Goal: Task Accomplishment & Management: Complete application form

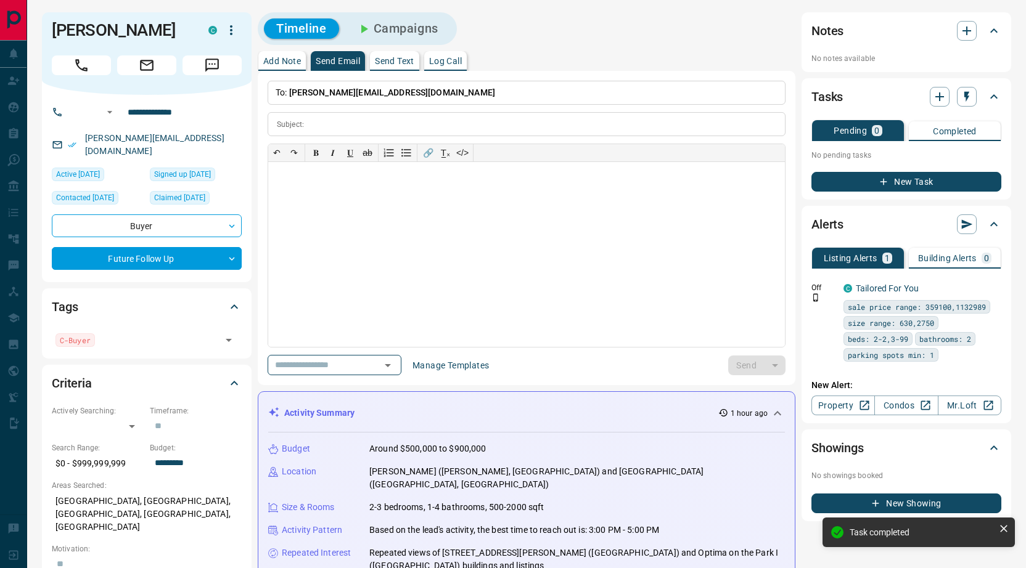
click at [976, 99] on div "Tasks" at bounding box center [898, 97] width 175 height 20
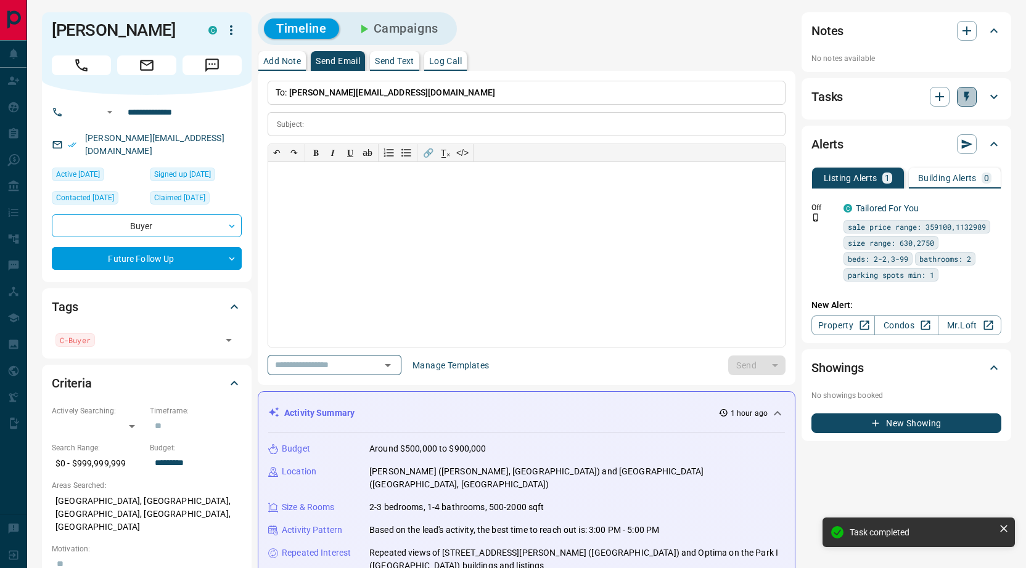
click at [963, 96] on icon "button" at bounding box center [966, 97] width 12 height 12
click at [922, 124] on li "1 Day Follow-Up" at bounding box center [935, 121] width 84 height 18
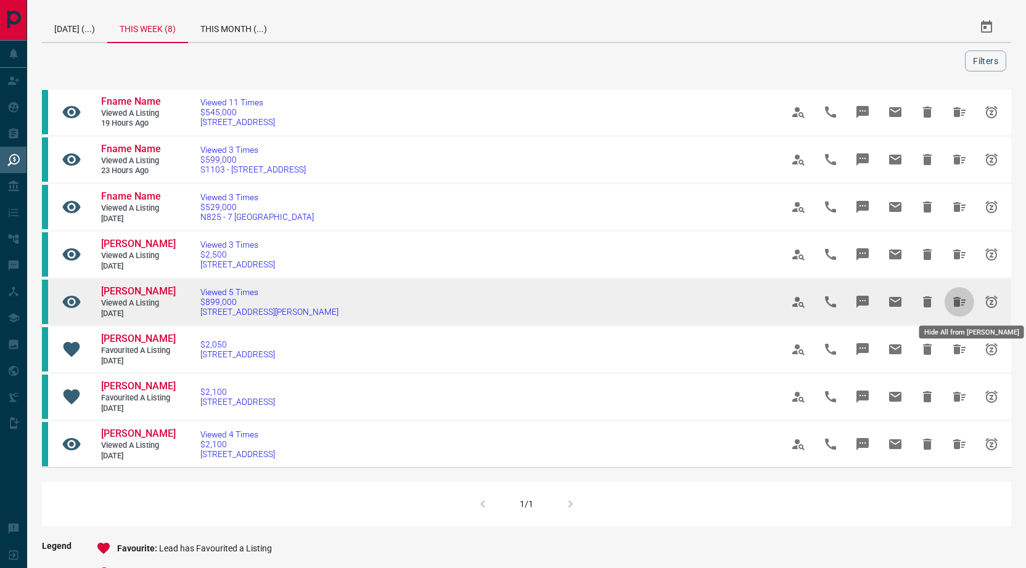
click at [957, 296] on icon "Hide All from Jorge Yeh" at bounding box center [959, 302] width 15 height 15
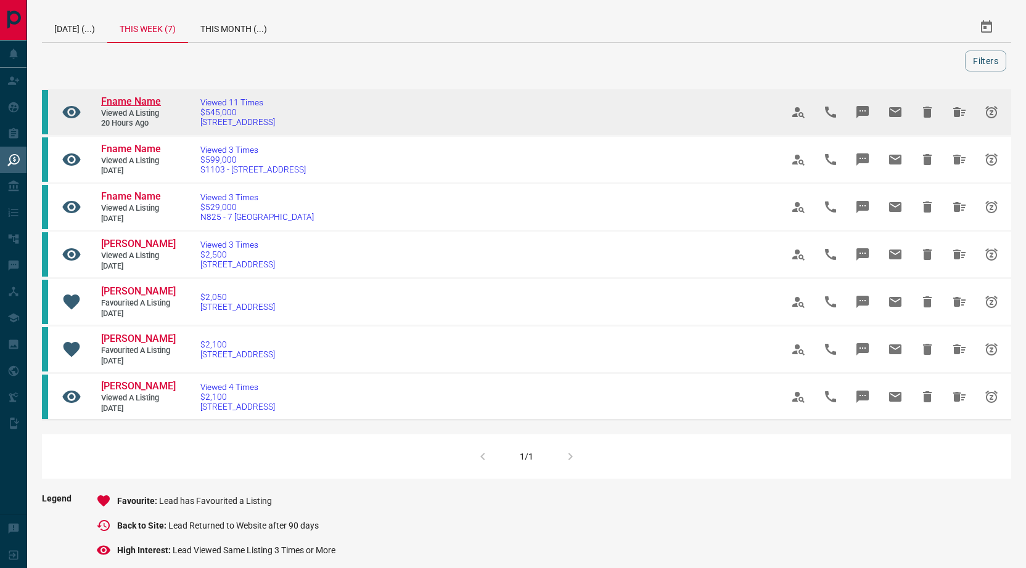
click at [126, 99] on span "Fname Name" at bounding box center [131, 102] width 60 height 12
click at [954, 111] on icon "Hide All from Fname Name" at bounding box center [959, 112] width 12 height 10
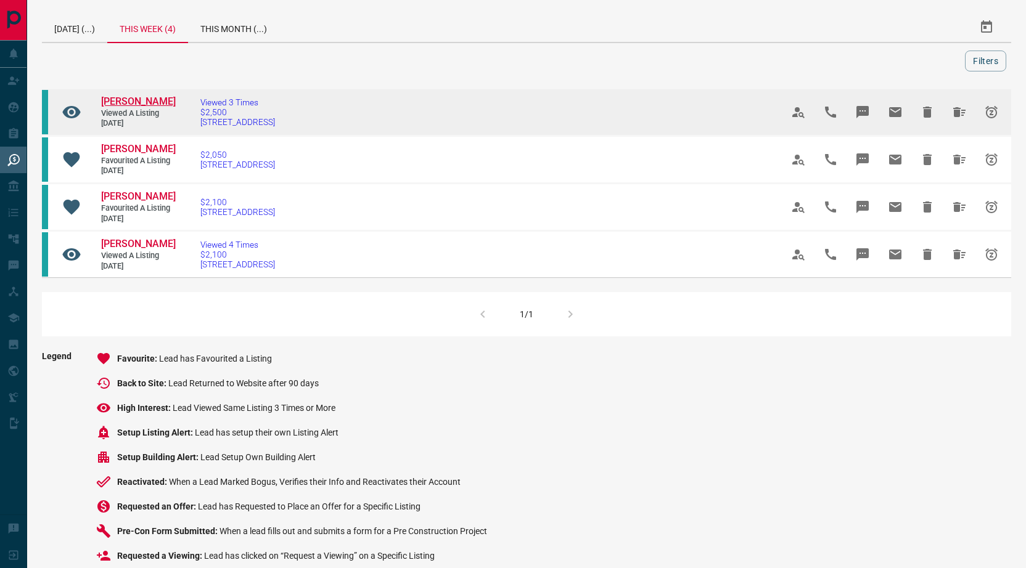
click at [161, 103] on span "[PERSON_NAME]" at bounding box center [138, 102] width 75 height 12
click at [132, 100] on span "[PERSON_NAME]" at bounding box center [138, 102] width 75 height 12
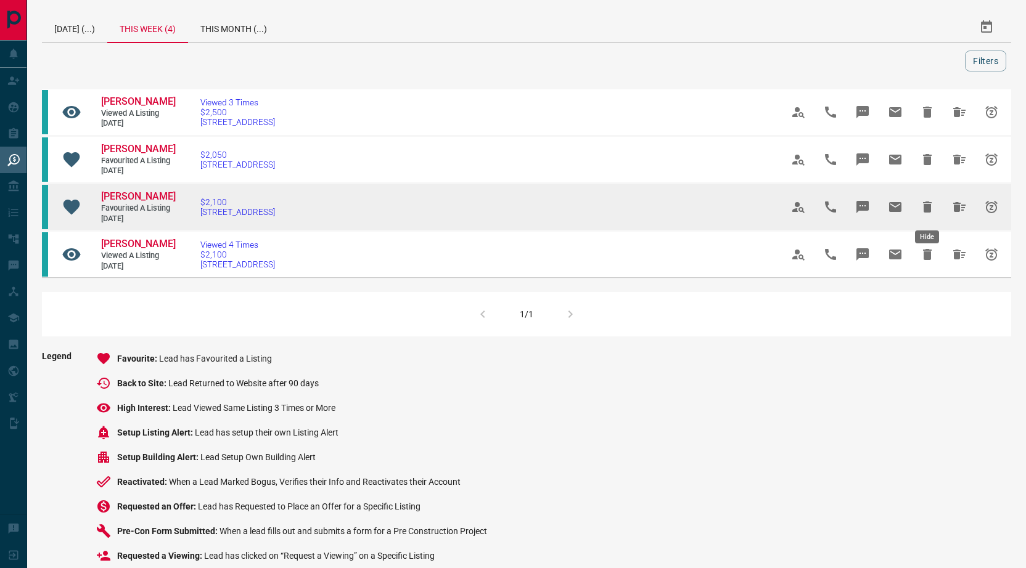
click at [958, 206] on icon "Hide All from Ashwat Gupta" at bounding box center [959, 207] width 12 height 10
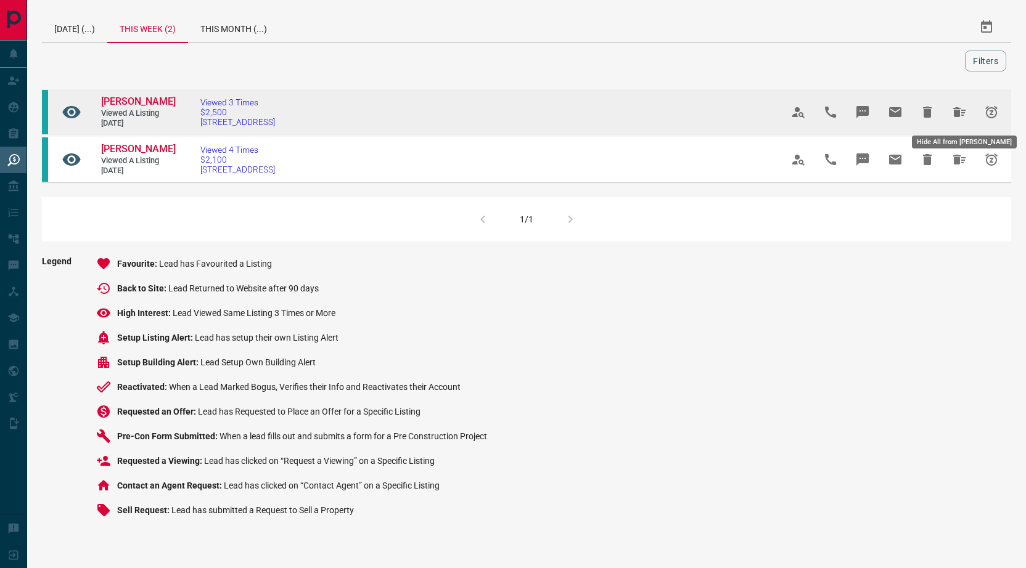
click at [960, 107] on icon "Hide All from Arshad Ahmed" at bounding box center [959, 112] width 15 height 15
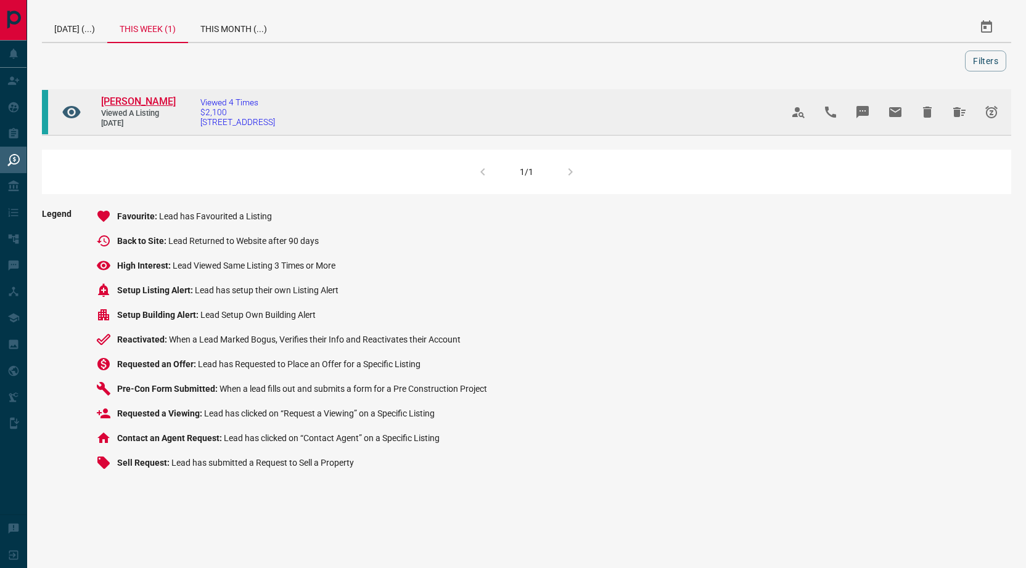
click at [115, 99] on span "[PERSON_NAME]" at bounding box center [138, 102] width 75 height 12
click at [957, 108] on icon "Hide All from Alkarim Dhalla" at bounding box center [959, 112] width 12 height 10
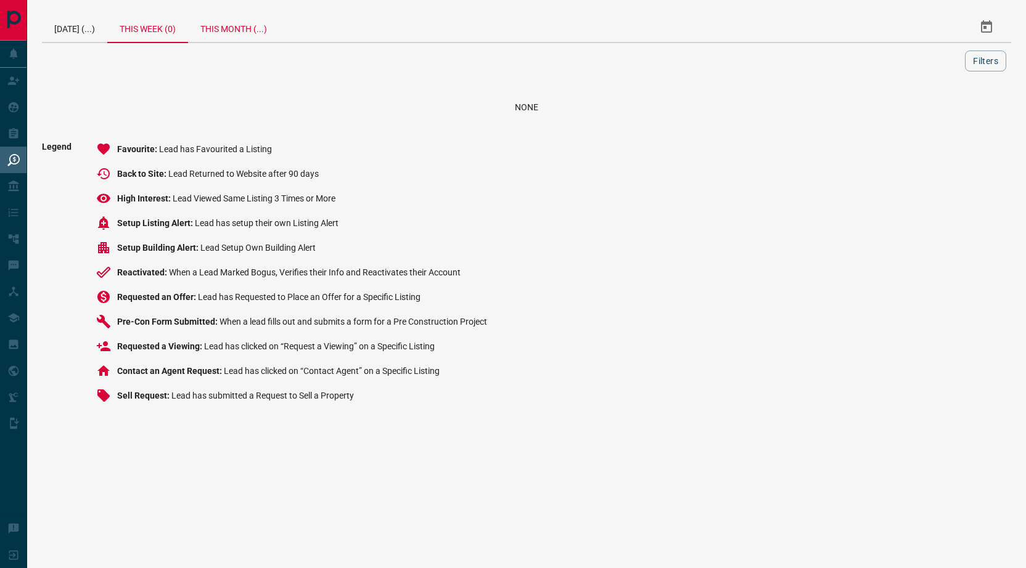
click at [235, 25] on div "This Month (...)" at bounding box center [233, 27] width 91 height 30
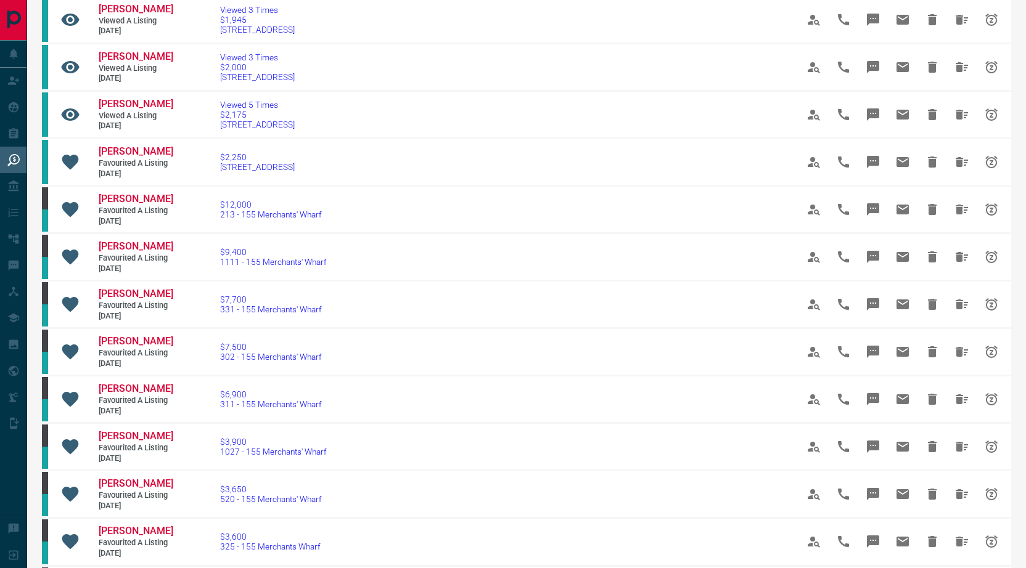
scroll to position [287, 0]
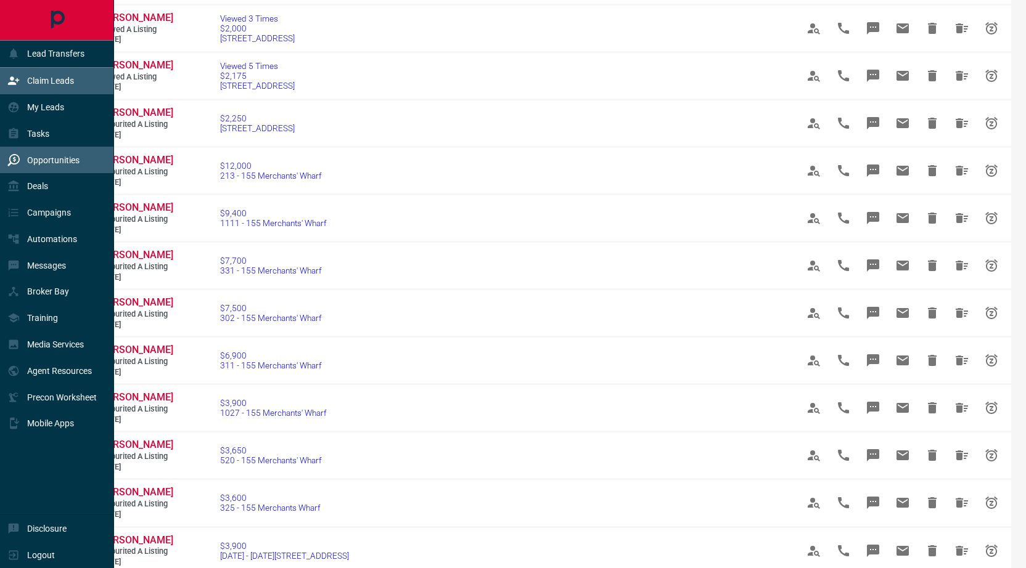
click at [20, 79] on div "Claim Leads" at bounding box center [40, 81] width 67 height 20
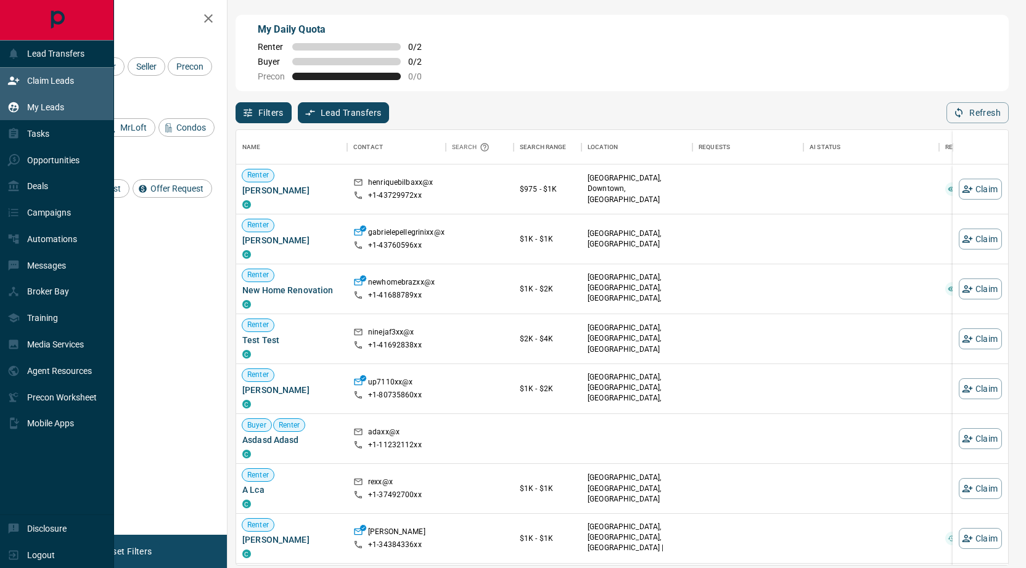
click at [17, 101] on icon at bounding box center [13, 107] width 12 height 12
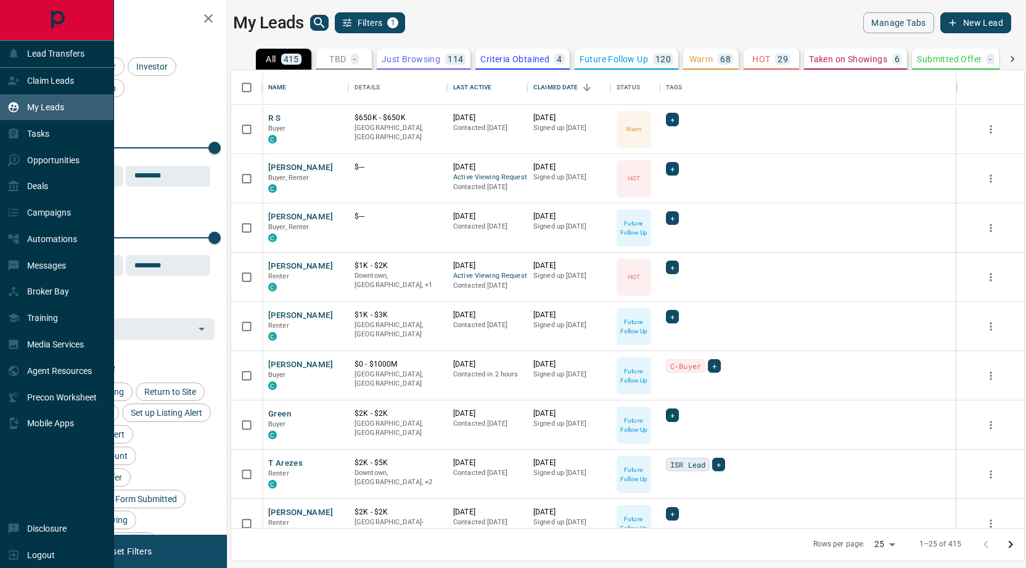
scroll to position [458, 793]
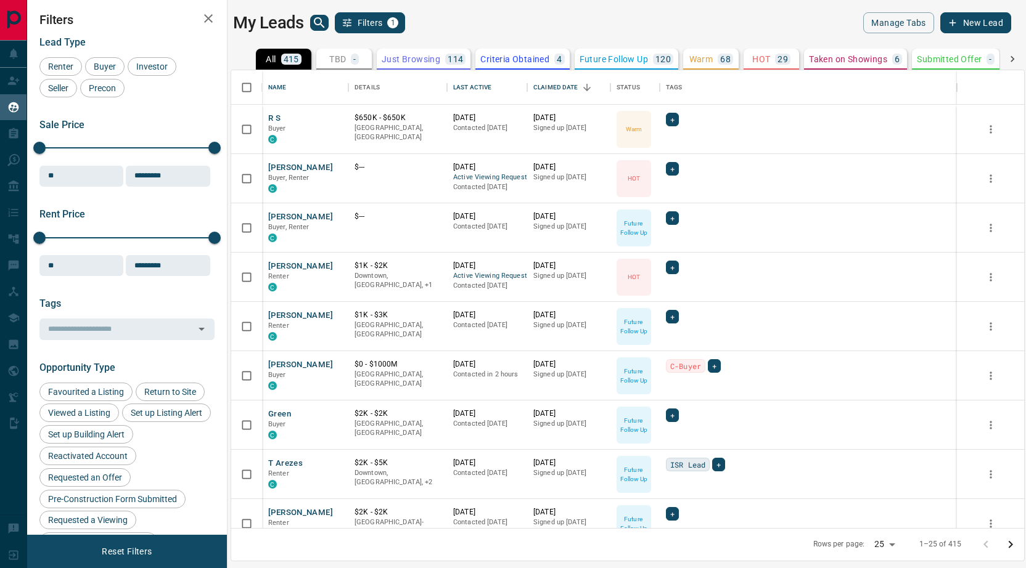
click at [759, 60] on p "HOT" at bounding box center [761, 59] width 18 height 9
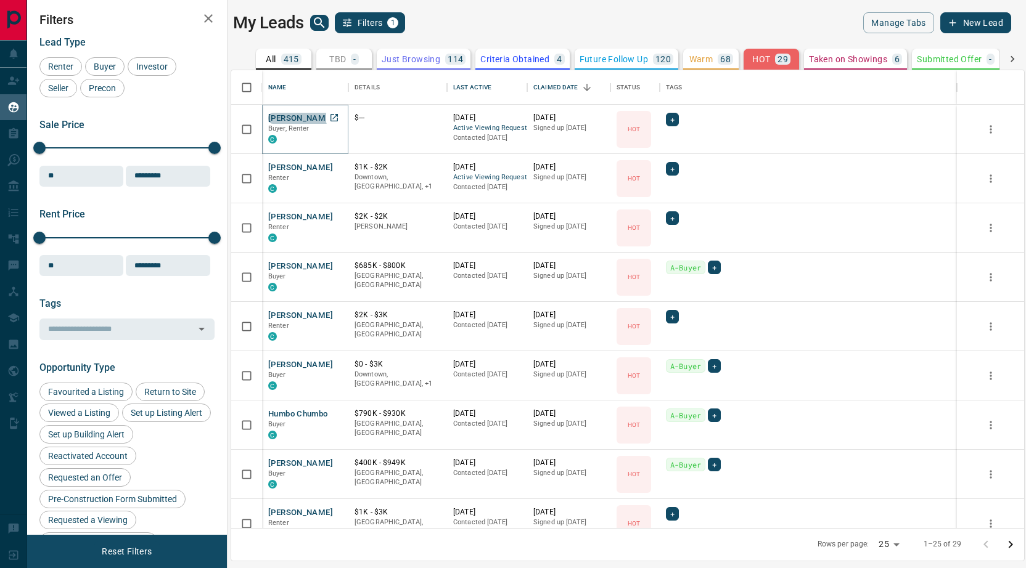
click at [309, 116] on button "[PERSON_NAME]" at bounding box center [300, 119] width 65 height 12
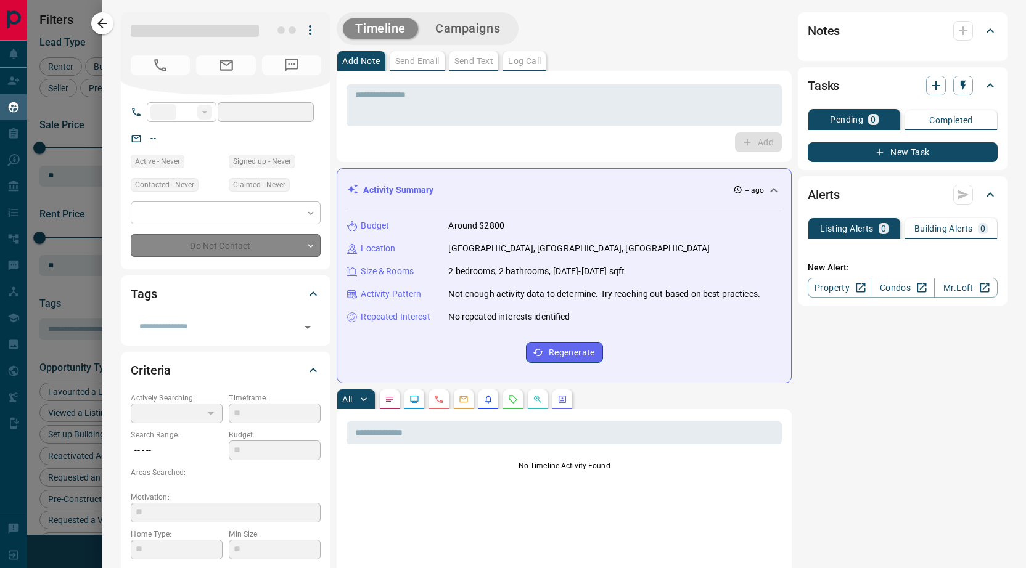
type input "**"
type input "**********"
type input "*"
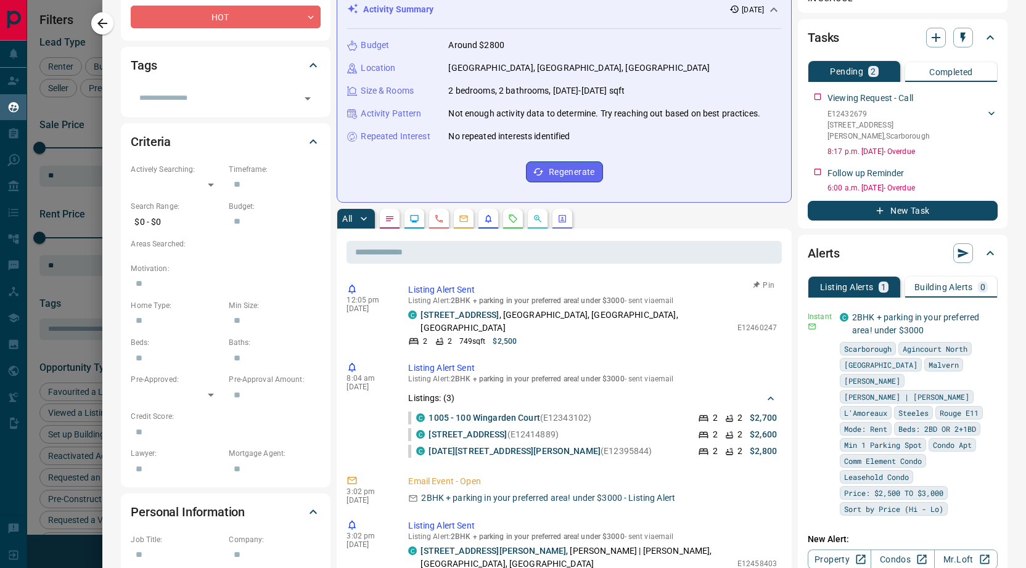
scroll to position [0, 0]
